Goal: Information Seeking & Learning: Learn about a topic

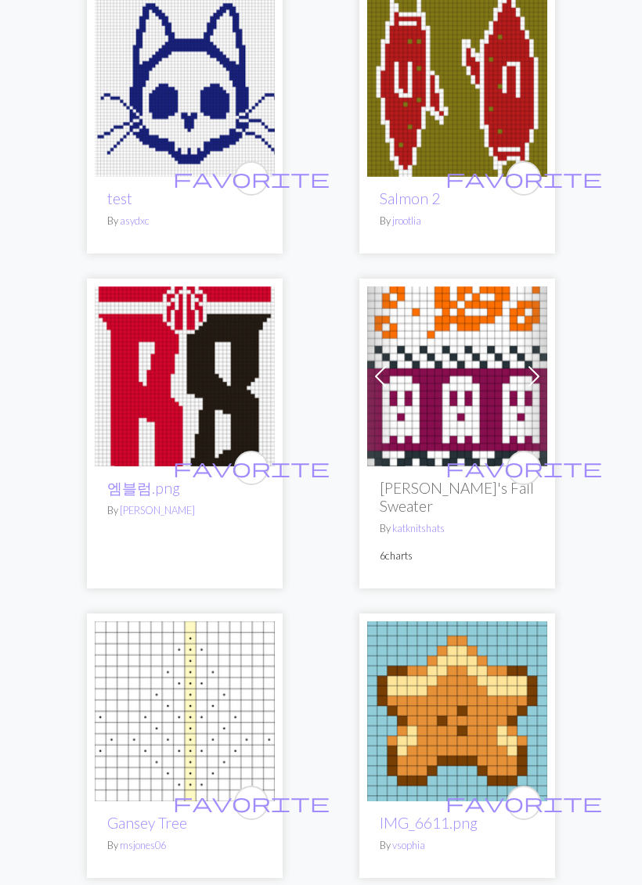
scroll to position [7245, 0]
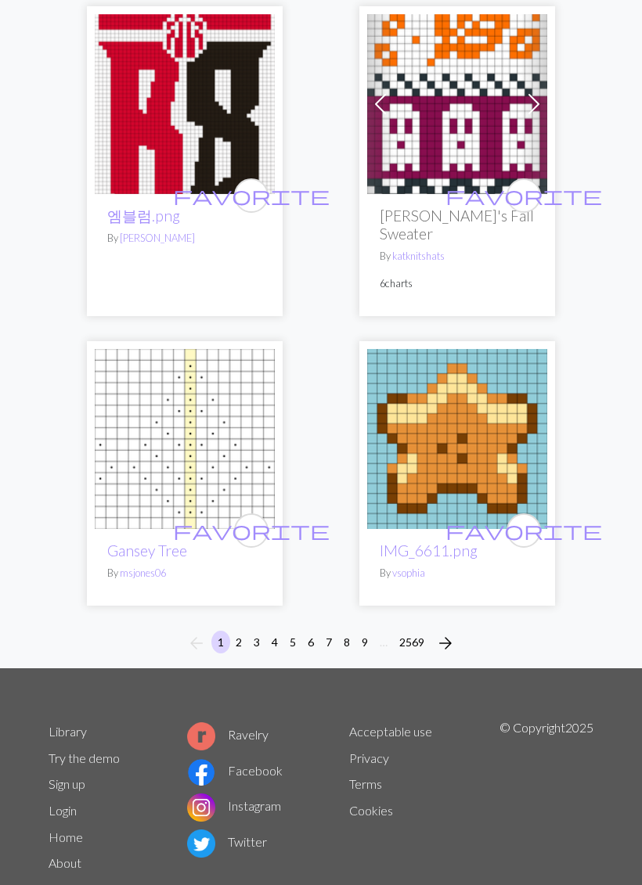
click at [441, 632] on span "arrow_forward" at bounding box center [445, 643] width 19 height 22
click at [449, 632] on span "arrow_forward" at bounding box center [445, 643] width 19 height 22
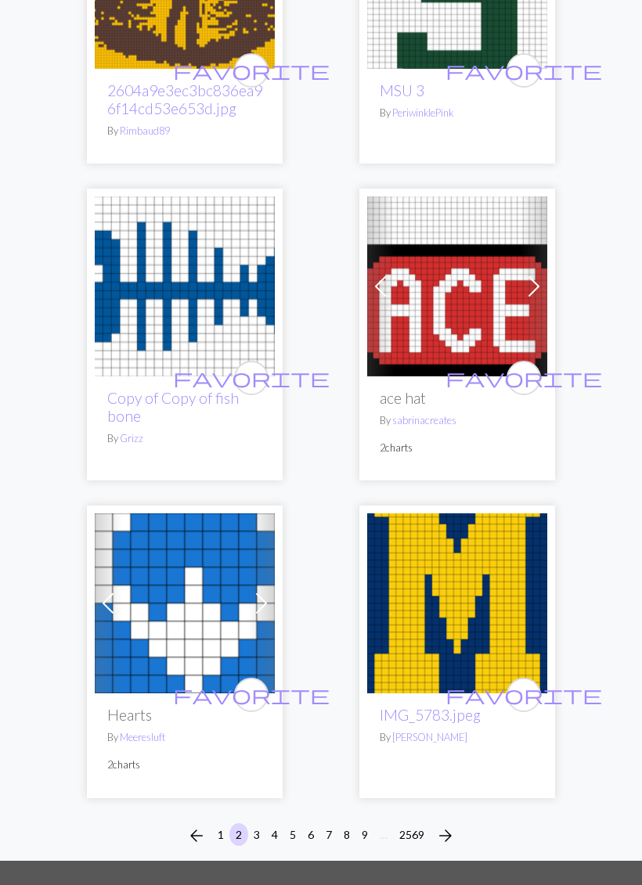
scroll to position [7472, 0]
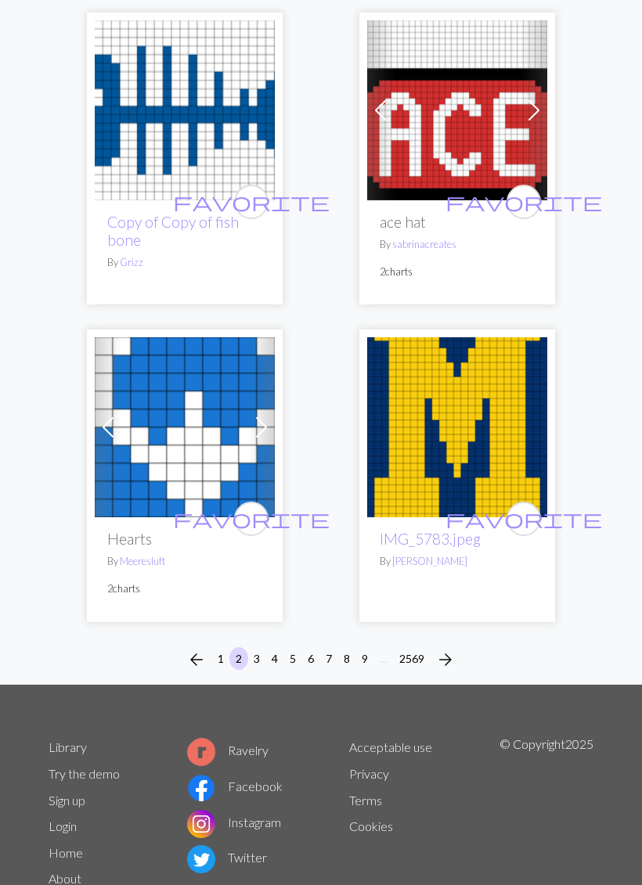
click at [453, 649] on span "arrow_forward" at bounding box center [445, 660] width 19 height 22
click at [449, 649] on span "arrow_forward" at bounding box center [445, 660] width 19 height 22
click at [447, 649] on span "arrow_forward" at bounding box center [445, 660] width 19 height 22
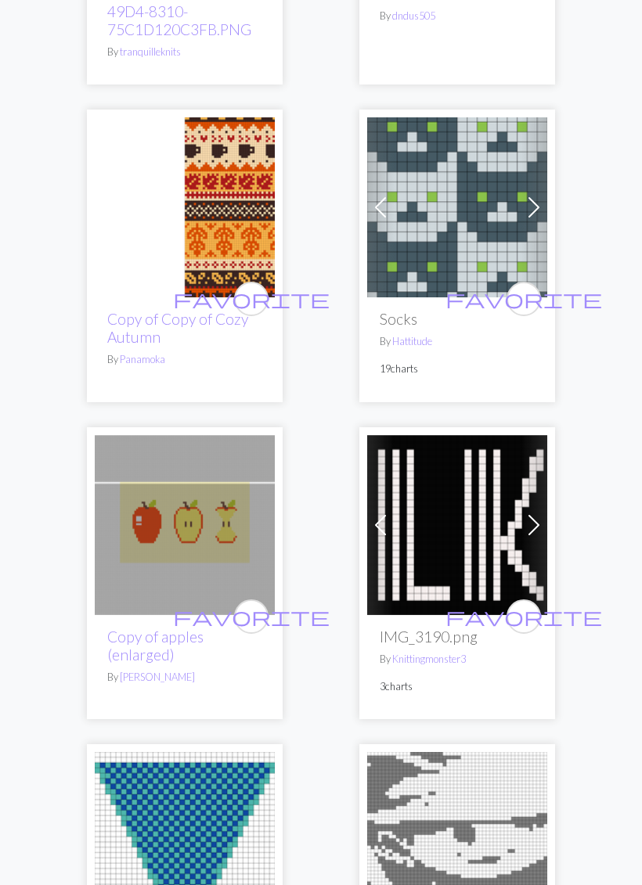
scroll to position [1576, 0]
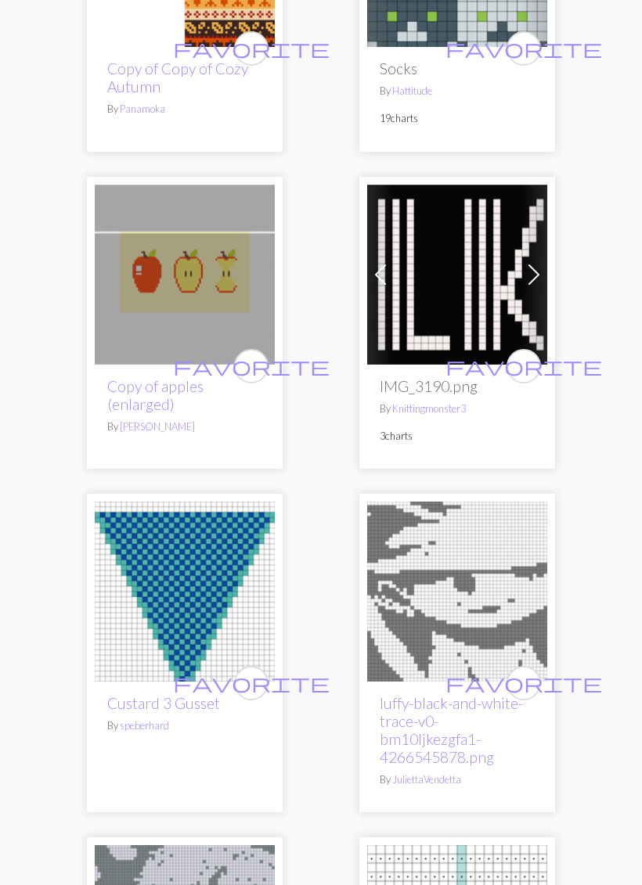
click at [232, 301] on img at bounding box center [185, 275] width 180 height 180
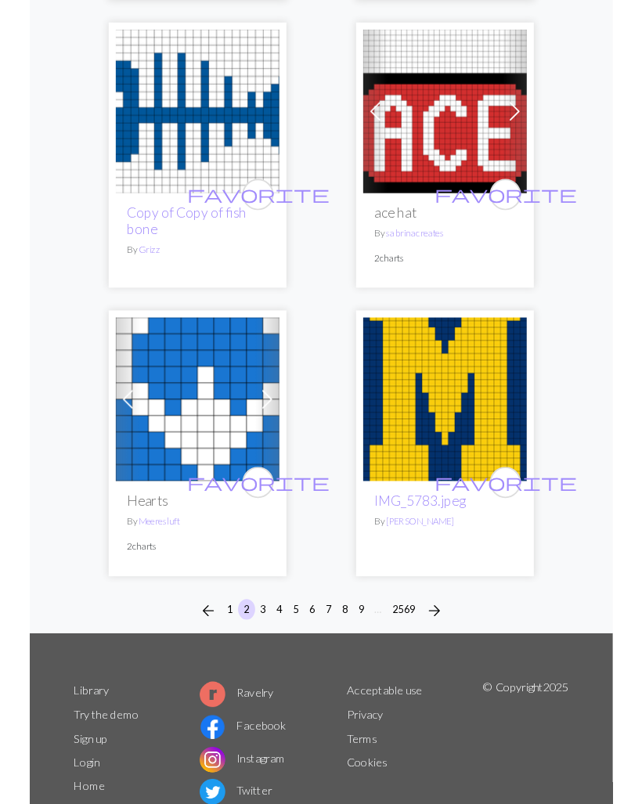
scroll to position [7472, 0]
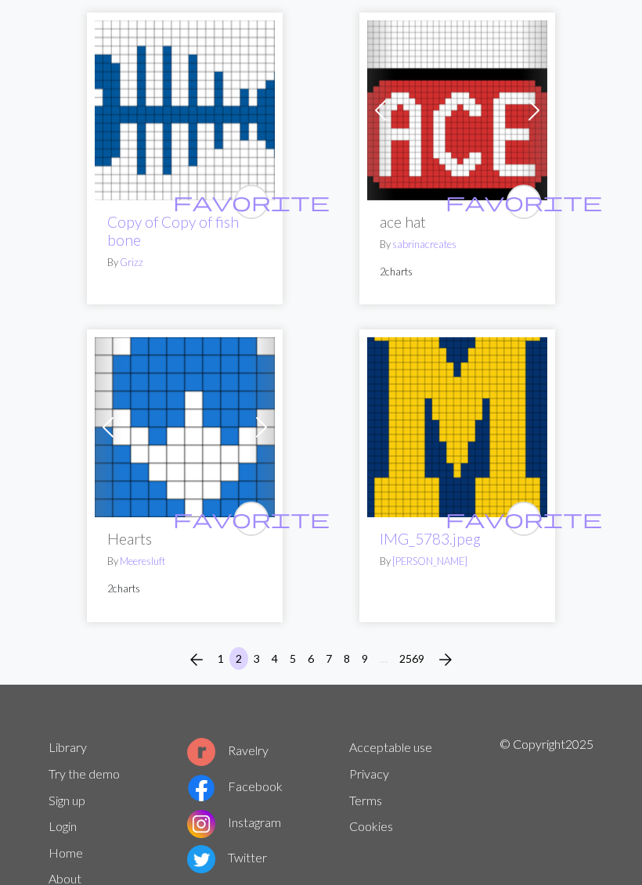
click at [454, 649] on span "arrow_forward" at bounding box center [445, 660] width 19 height 22
click at [445, 649] on span "arrow_forward" at bounding box center [445, 660] width 19 height 22
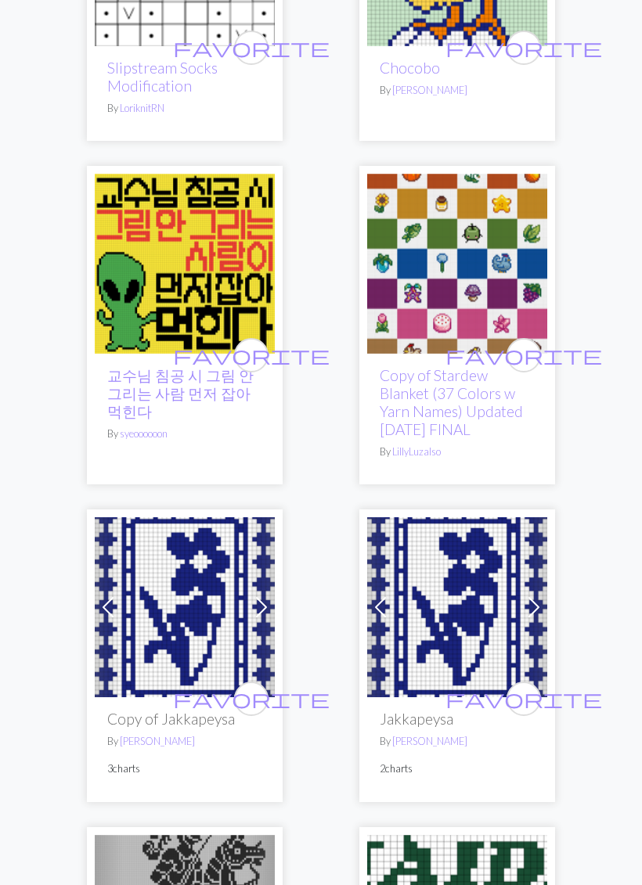
scroll to position [3189, 0]
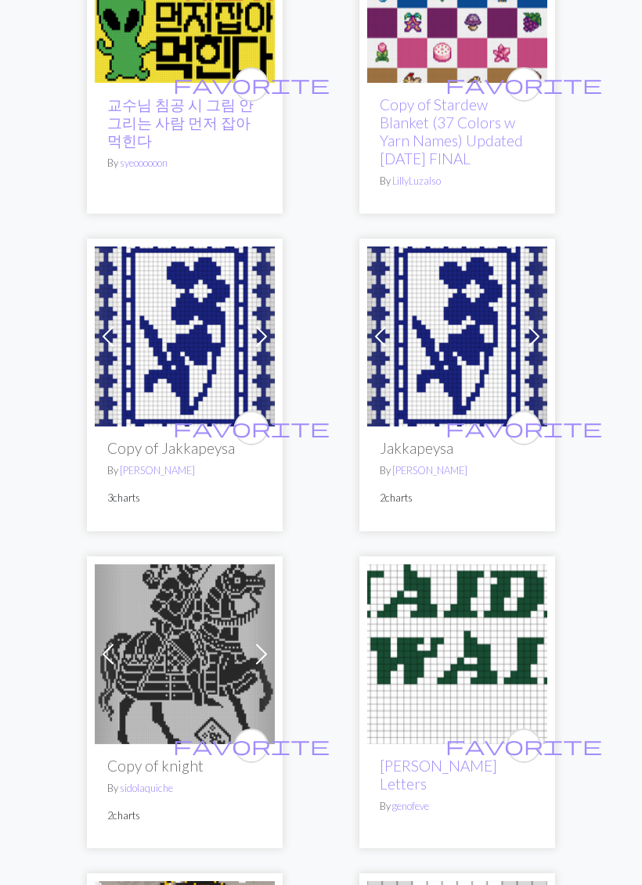
click at [261, 343] on span at bounding box center [261, 336] width 25 height 25
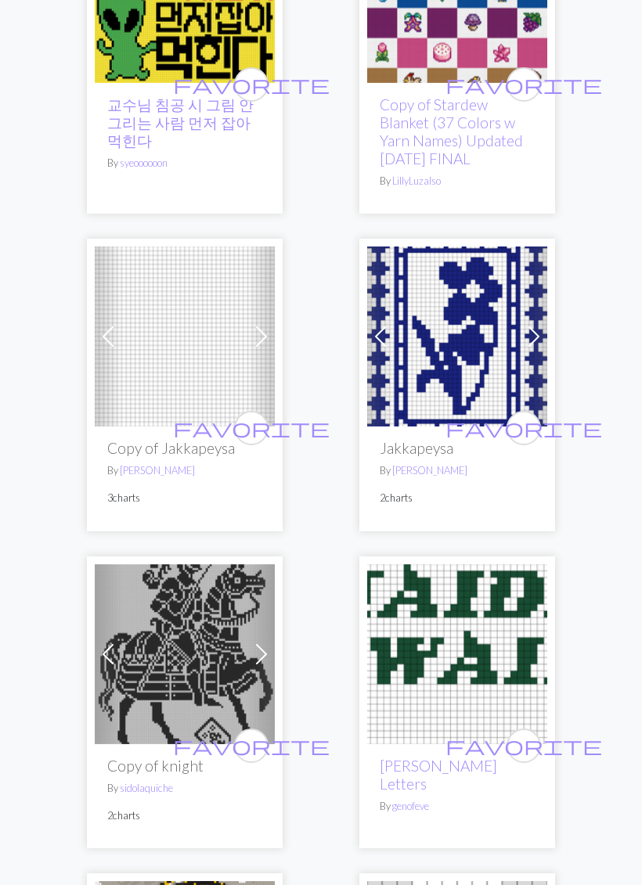
click at [541, 334] on span at bounding box center [533, 336] width 25 height 25
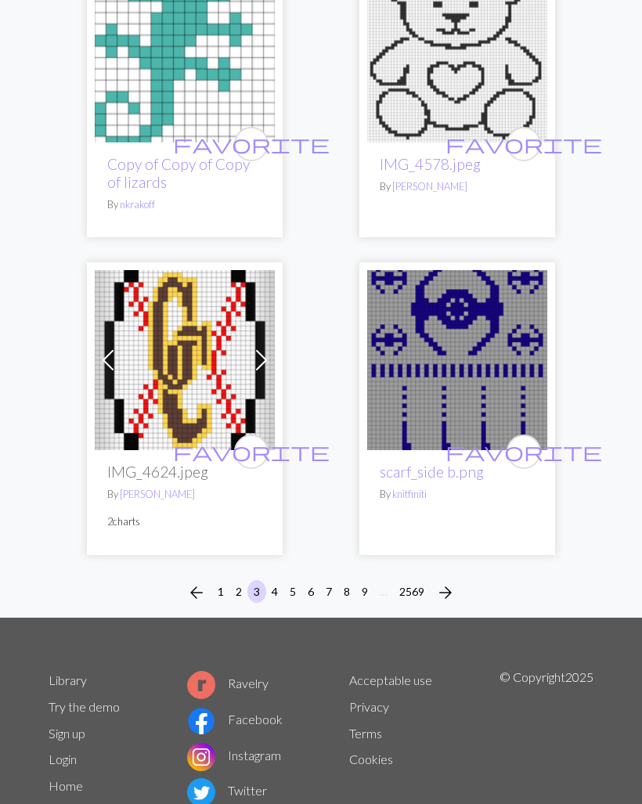
scroll to position [7697, 0]
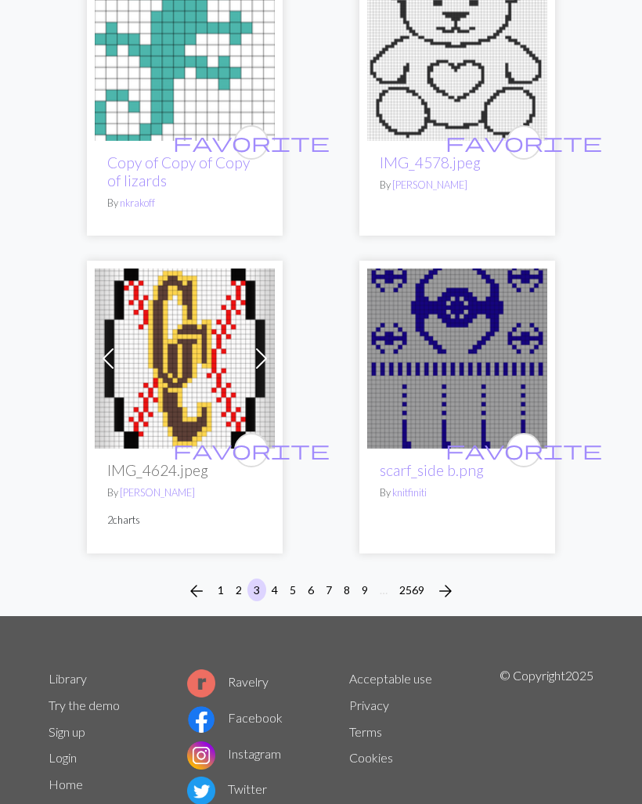
click at [450, 580] on span "arrow_forward" at bounding box center [445, 591] width 19 height 22
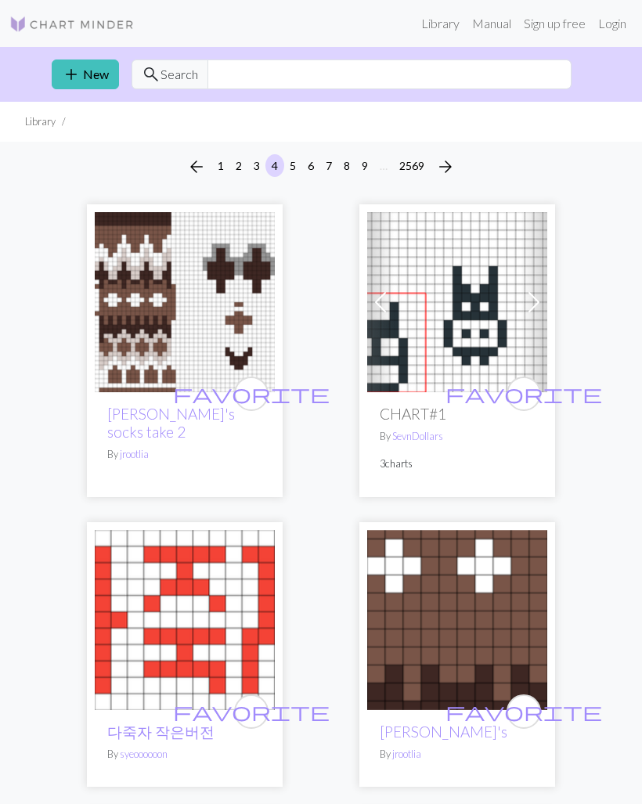
click at [584, 20] on link "Sign up free" at bounding box center [554, 23] width 74 height 31
click at [583, 20] on link "Sign up free" at bounding box center [554, 23] width 74 height 31
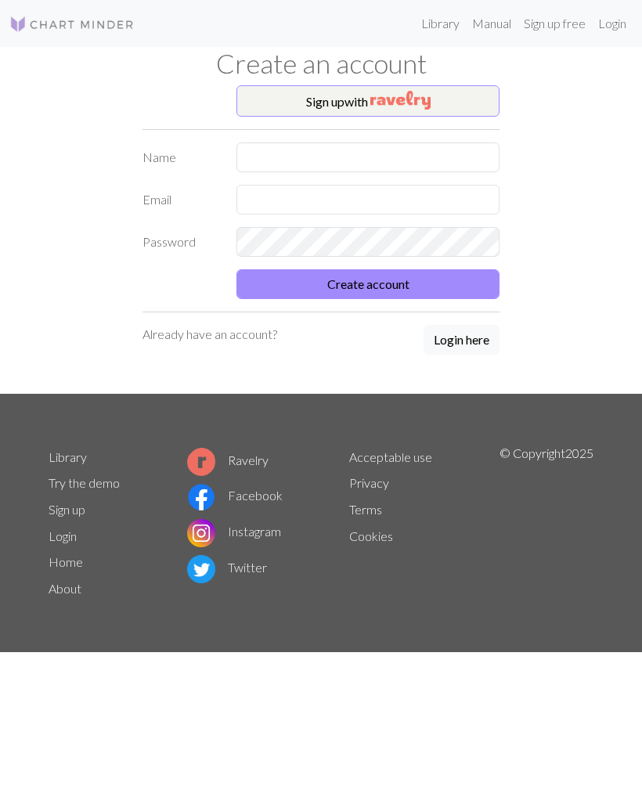
click at [438, 95] on button "Sign up with" at bounding box center [367, 100] width 263 height 31
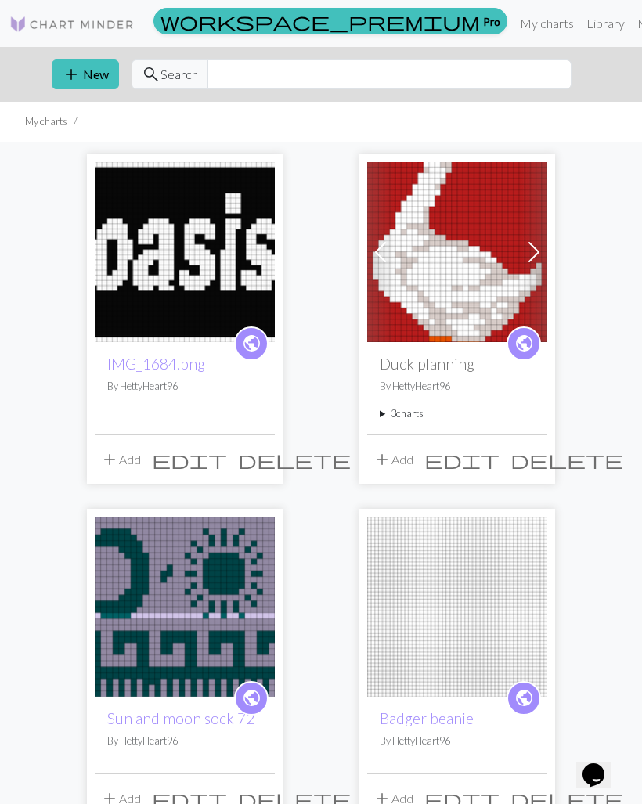
click at [227, 462] on span "edit" at bounding box center [189, 460] width 75 height 22
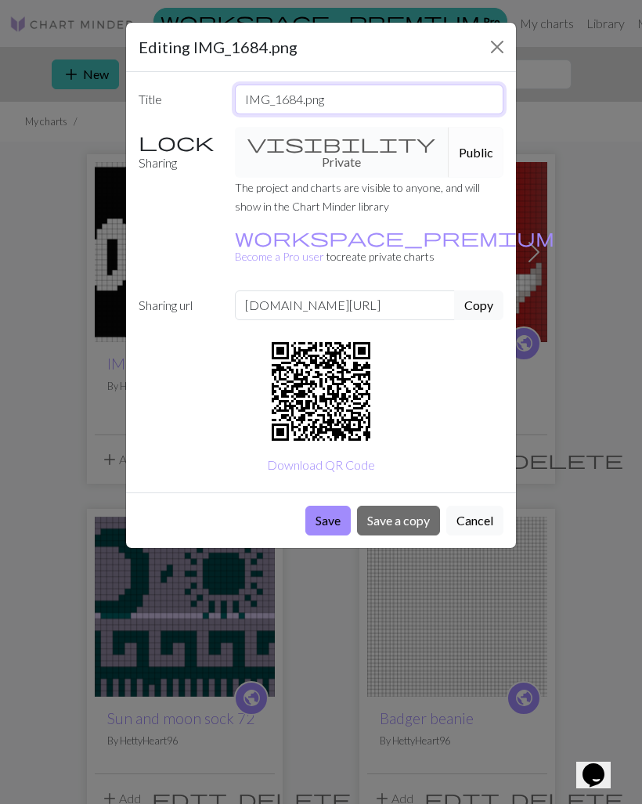
click at [423, 98] on input "IMG_1684.png" at bounding box center [369, 100] width 269 height 30
type input "Oasis"
click at [322, 506] on button "Save" at bounding box center [327, 521] width 45 height 30
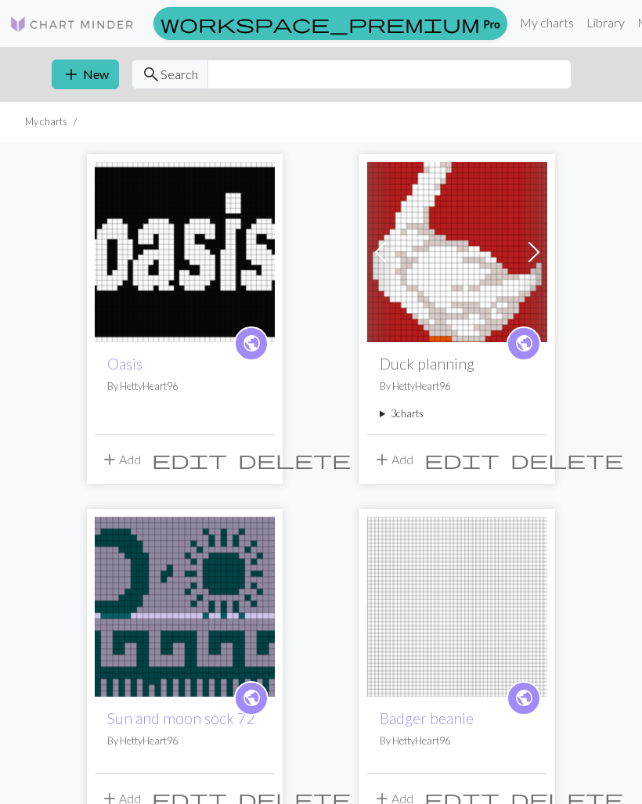
click at [580, 23] on link "Library" at bounding box center [605, 22] width 51 height 31
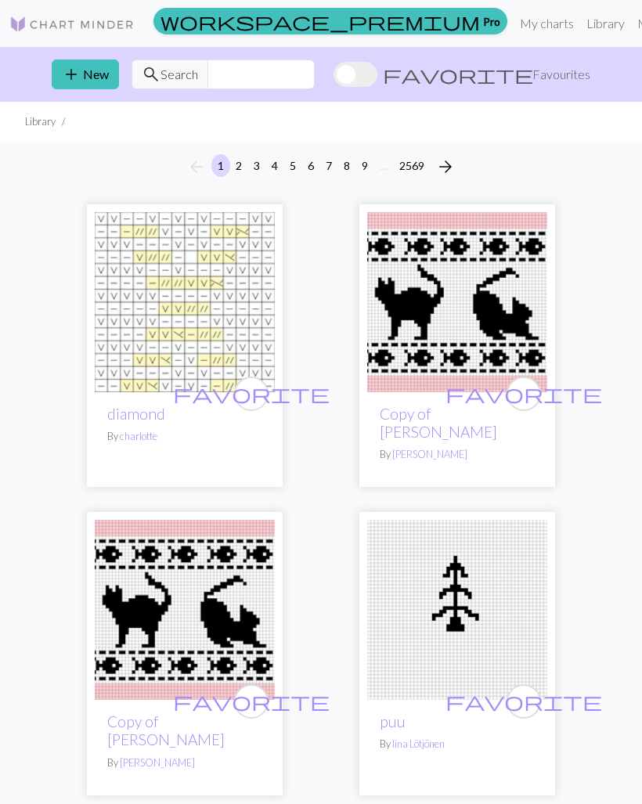
click at [569, 72] on span "Favourites" at bounding box center [561, 74] width 58 height 19
click at [333, 76] on input "favorite Favourites" at bounding box center [333, 76] width 0 height 0
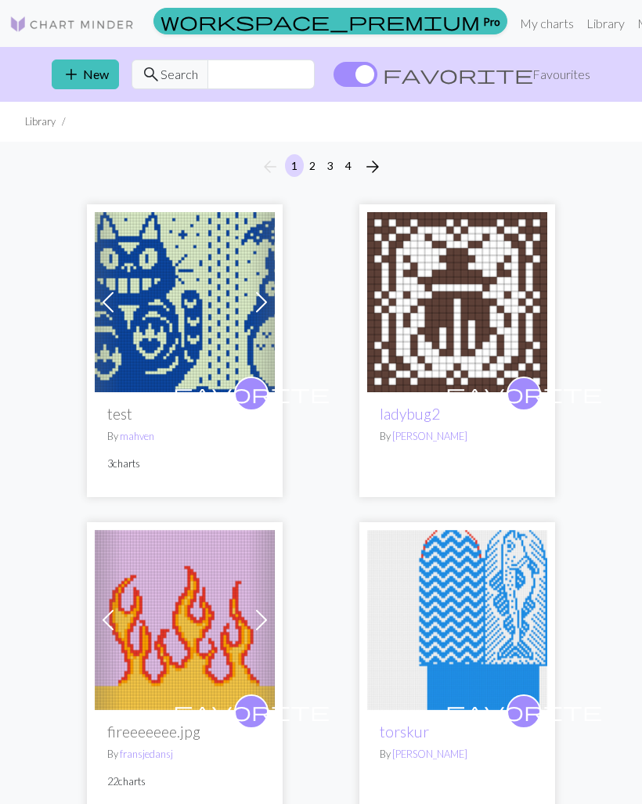
click at [203, 315] on img at bounding box center [185, 302] width 180 height 180
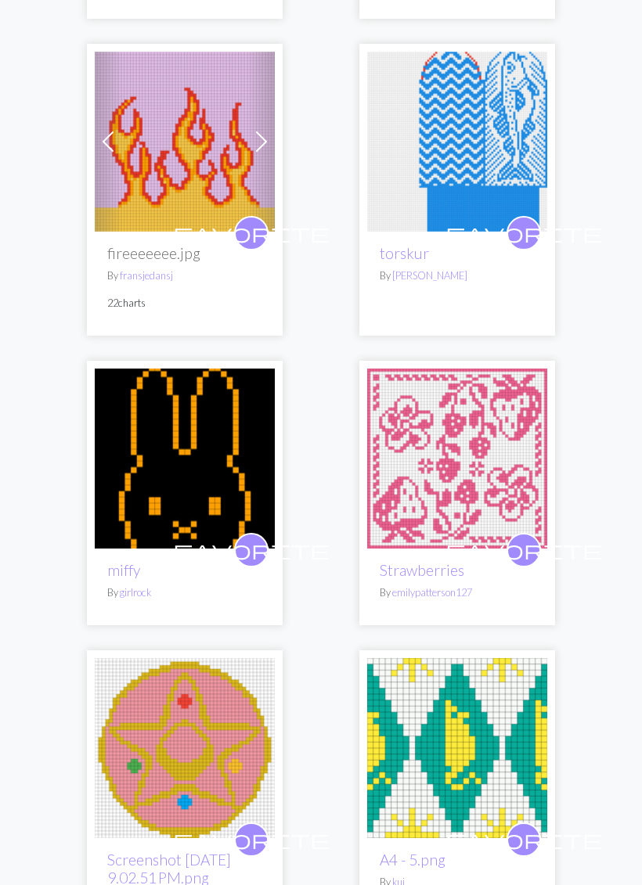
scroll to position [478, 0]
click at [97, 146] on span at bounding box center [107, 141] width 25 height 25
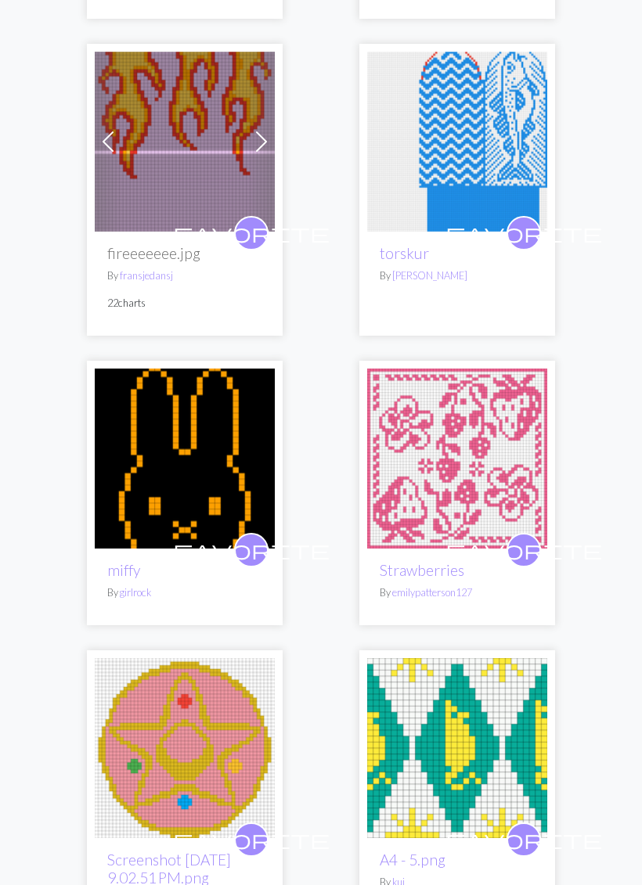
click at [448, 452] on img at bounding box center [457, 459] width 180 height 180
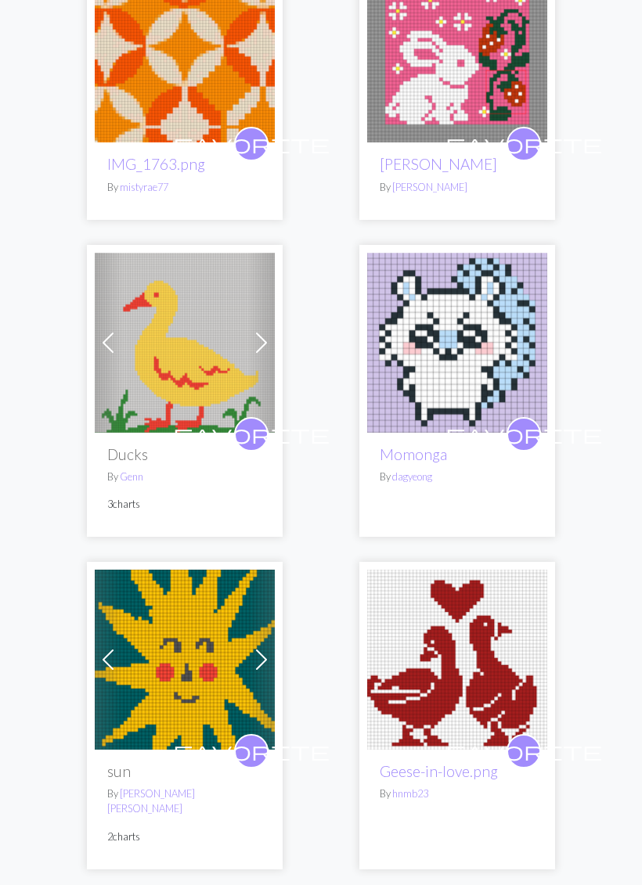
scroll to position [1484, 0]
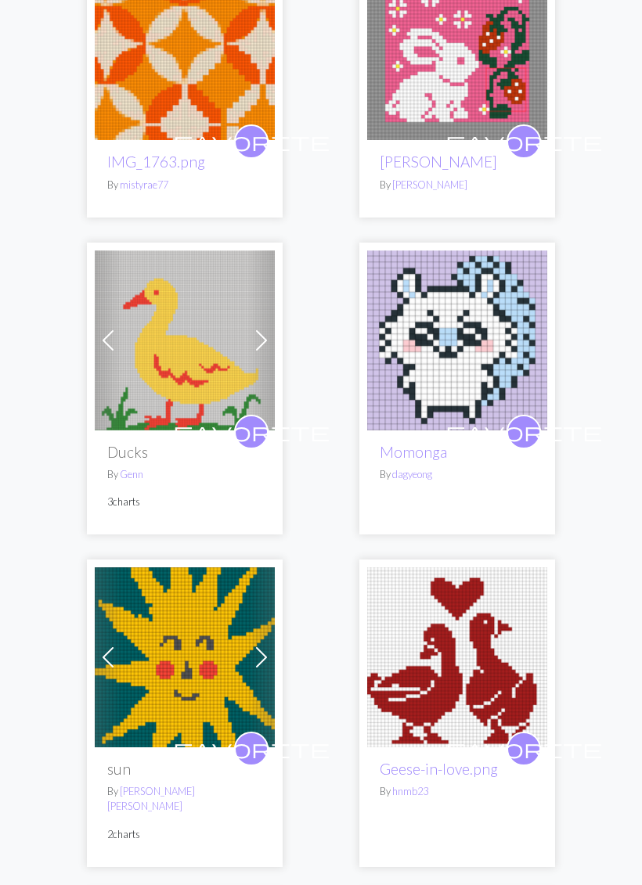
click at [263, 650] on span at bounding box center [261, 657] width 25 height 25
click at [267, 657] on span at bounding box center [261, 657] width 25 height 25
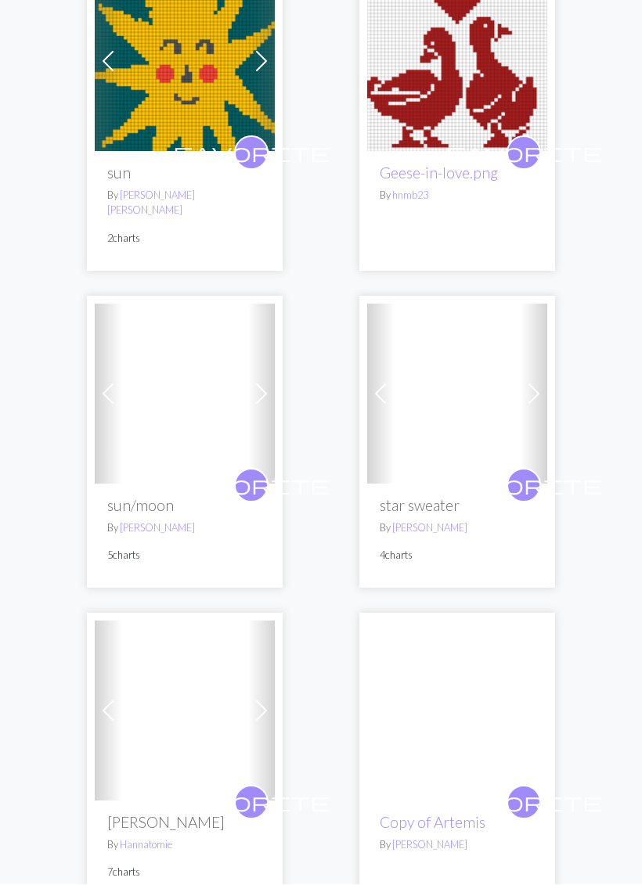
scroll to position [2080, 0]
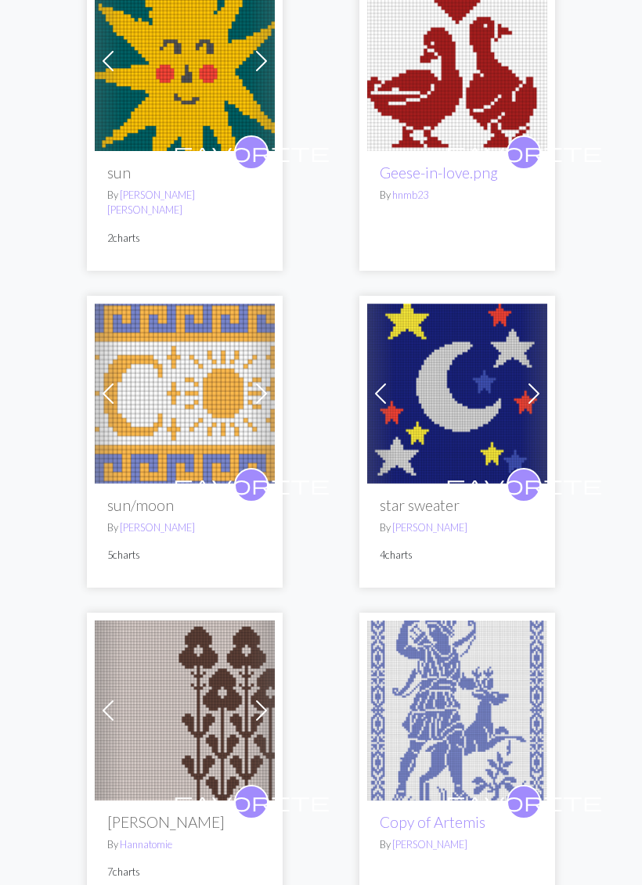
click at [542, 381] on span at bounding box center [533, 393] width 25 height 25
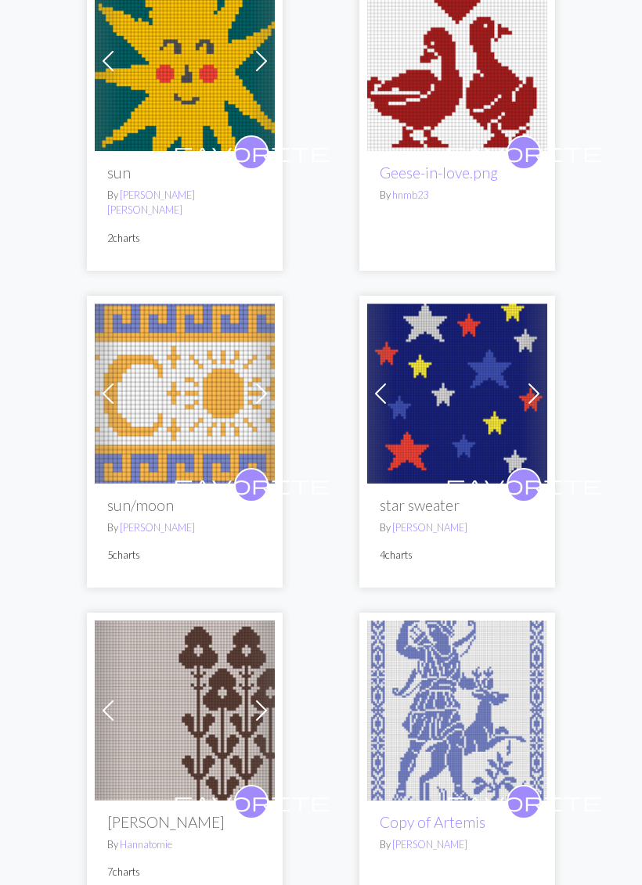
click at [539, 382] on span at bounding box center [533, 393] width 25 height 25
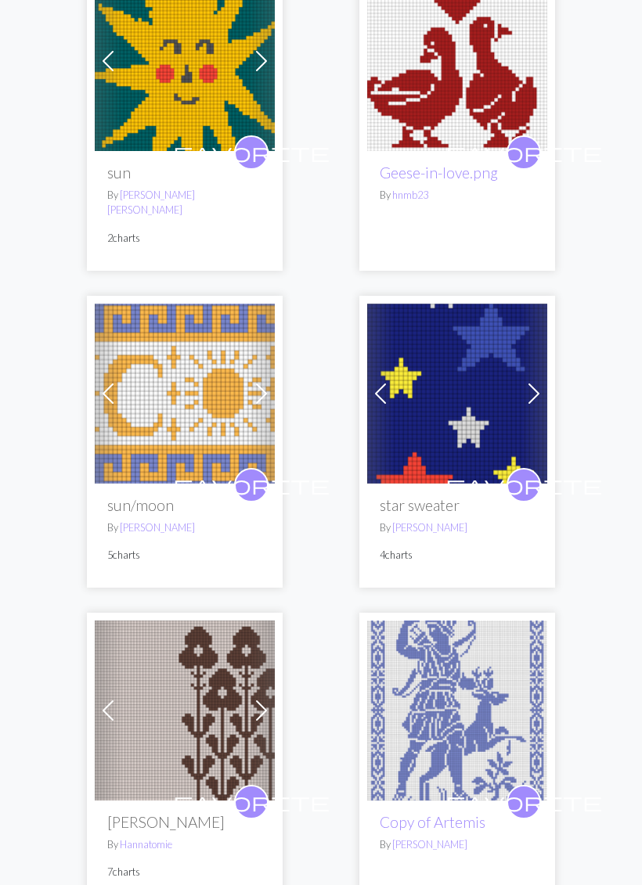
click at [536, 385] on span at bounding box center [533, 393] width 25 height 25
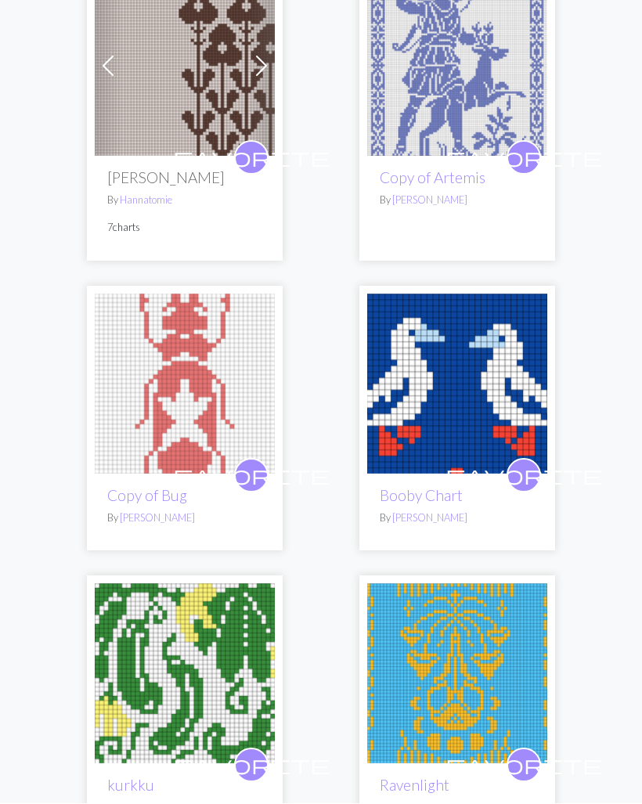
click at [458, 366] on img at bounding box center [457, 384] width 180 height 180
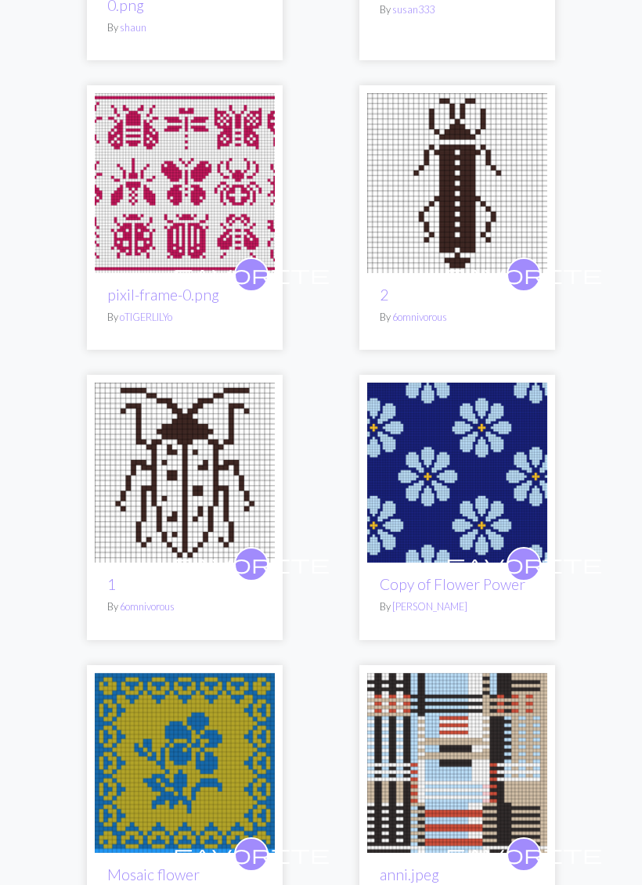
scroll to position [5932, 0]
click at [426, 311] on link "6omnivorous" at bounding box center [419, 317] width 55 height 13
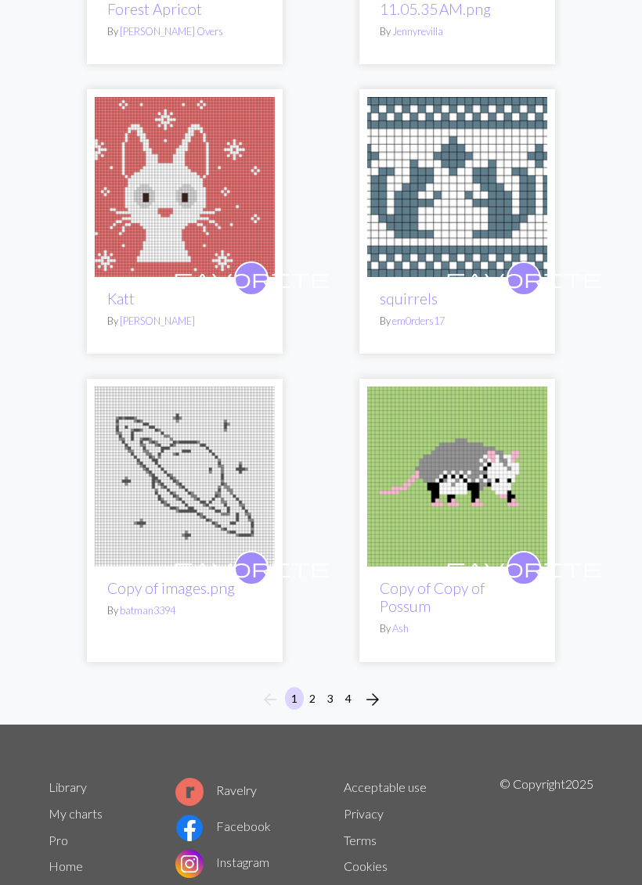
scroll to position [7104, 0]
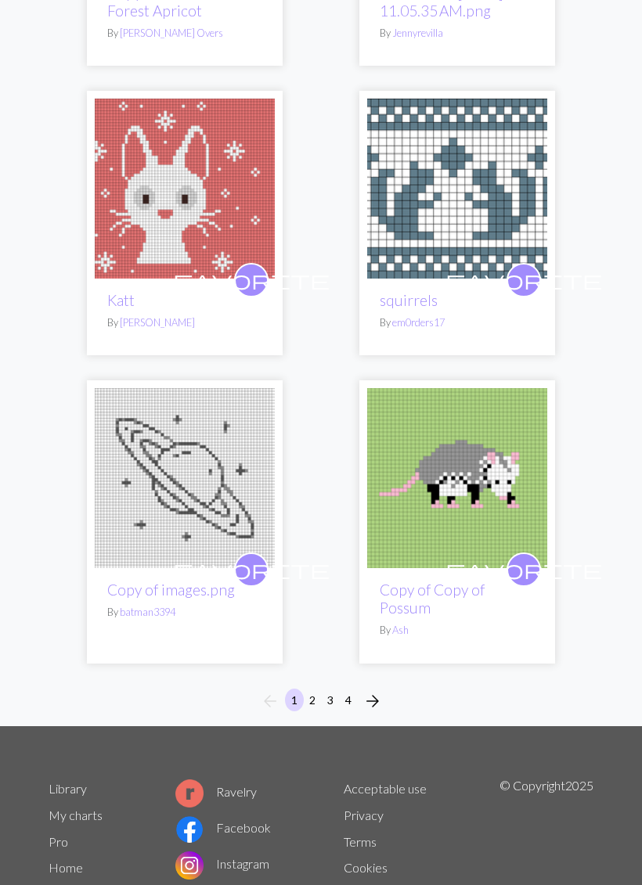
click at [316, 689] on button "2" at bounding box center [312, 700] width 19 height 23
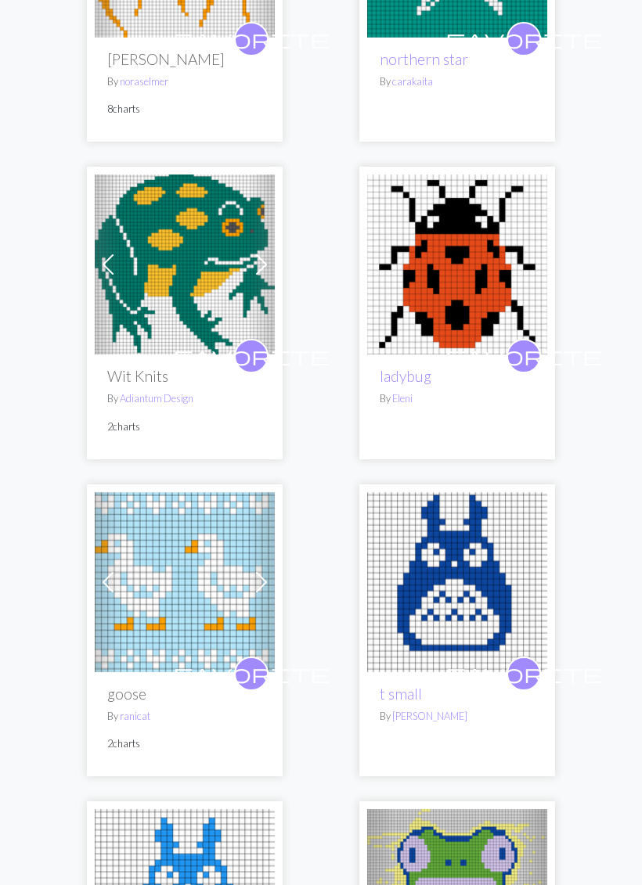
scroll to position [3073, 0]
click at [266, 266] on span at bounding box center [261, 264] width 25 height 25
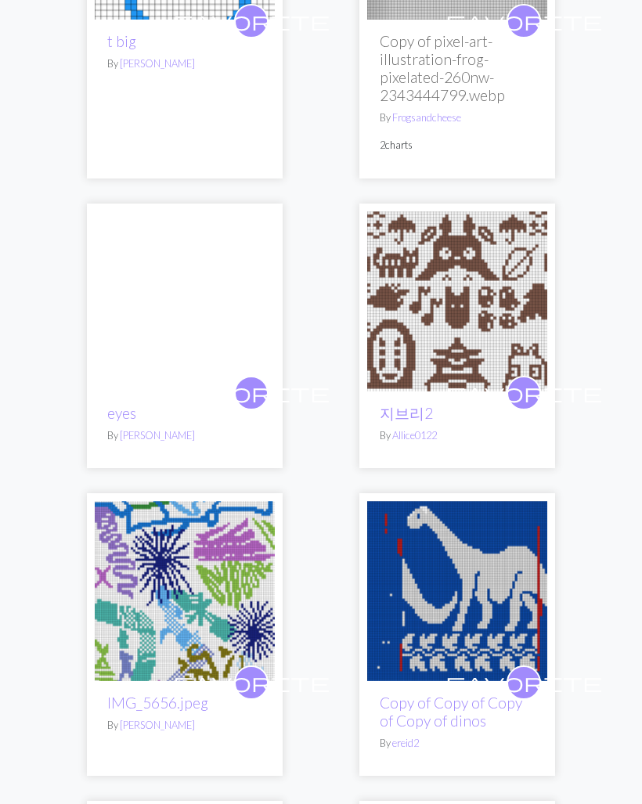
scroll to position [4051, 0]
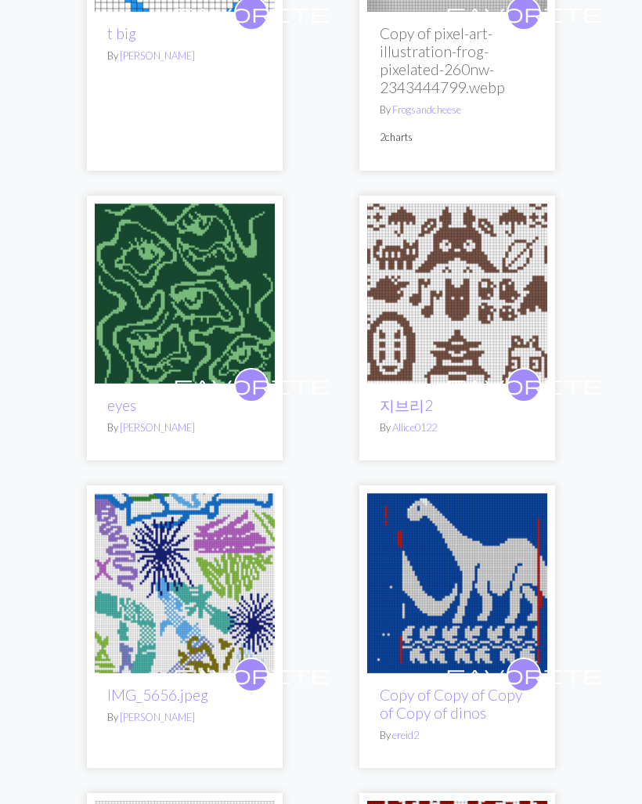
click at [209, 285] on img at bounding box center [185, 294] width 180 height 180
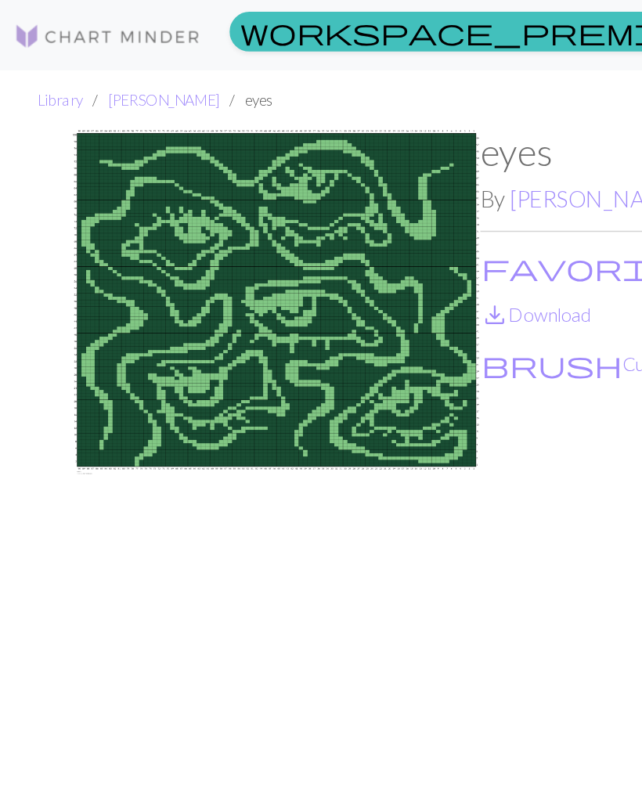
click at [295, 149] on img at bounding box center [185, 408] width 272 height 643
